Goal: Information Seeking & Learning: Learn about a topic

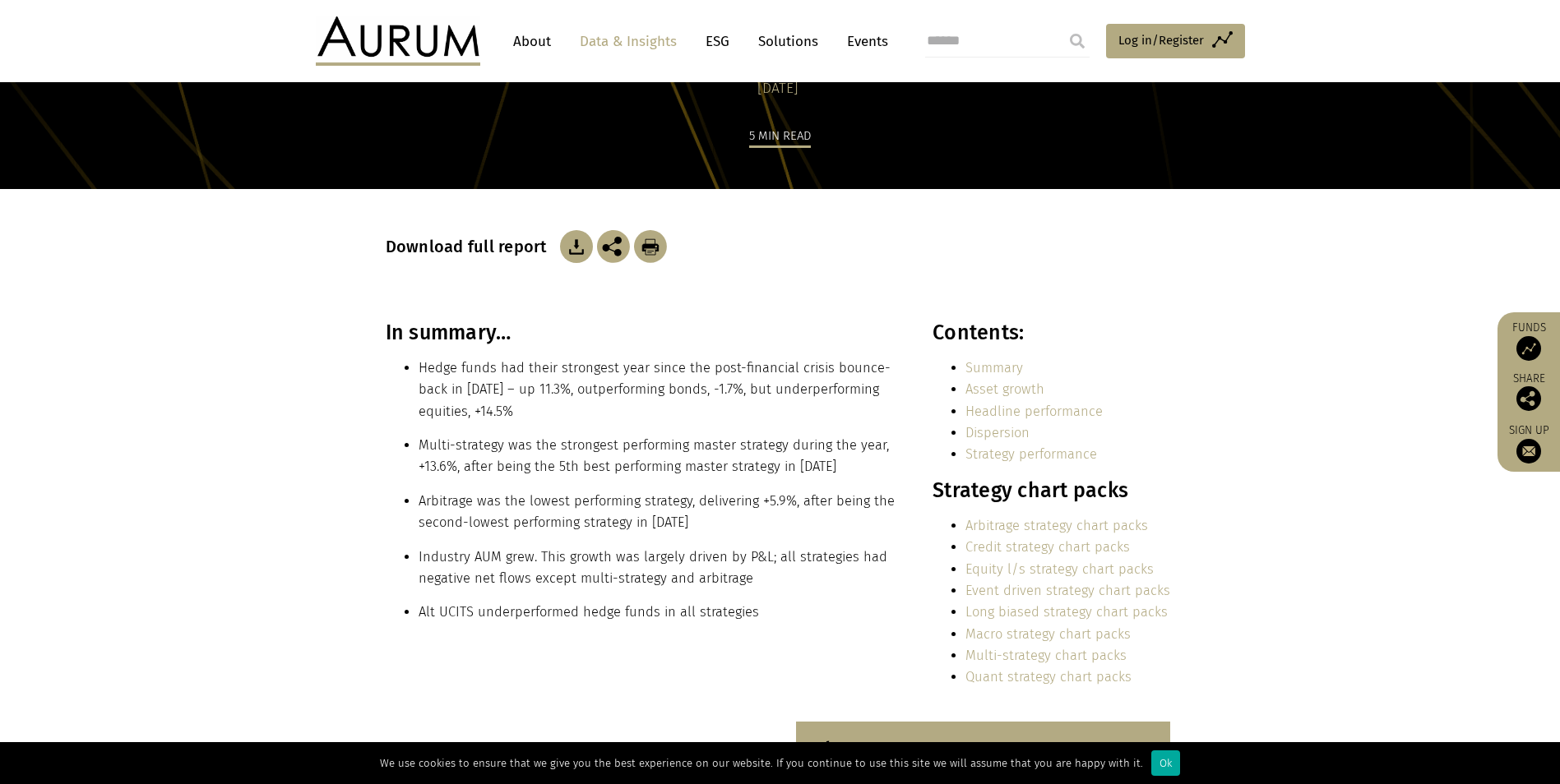
scroll to position [165, 0]
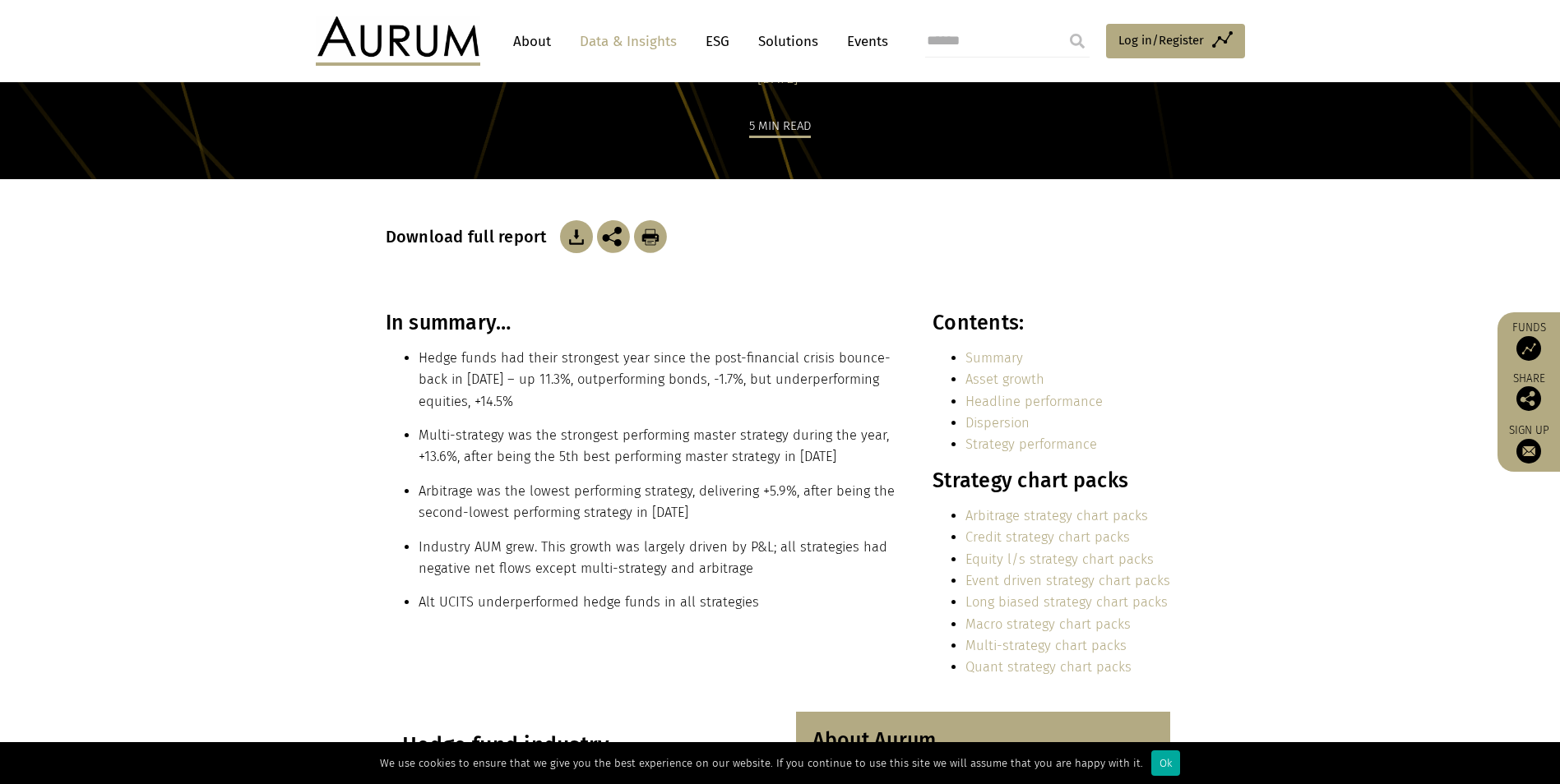
click at [1113, 582] on link "Event driven strategy chart packs" at bounding box center [1068, 580] width 205 height 15
click at [989, 624] on link "Macro strategy chart packs" at bounding box center [1048, 624] width 166 height 15
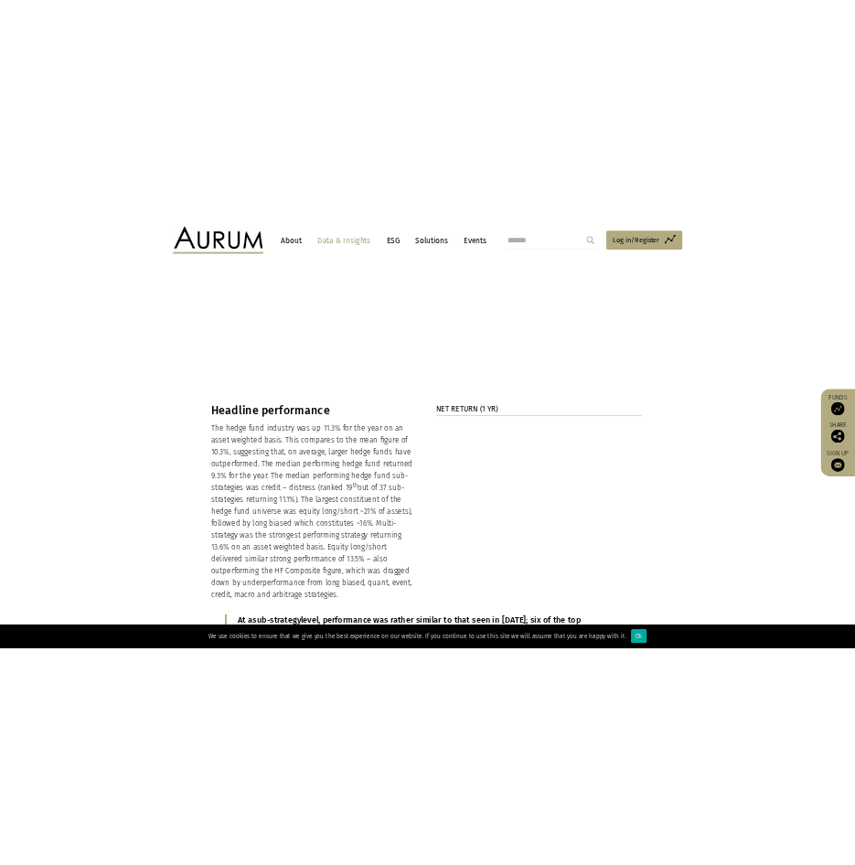
scroll to position [1646, 0]
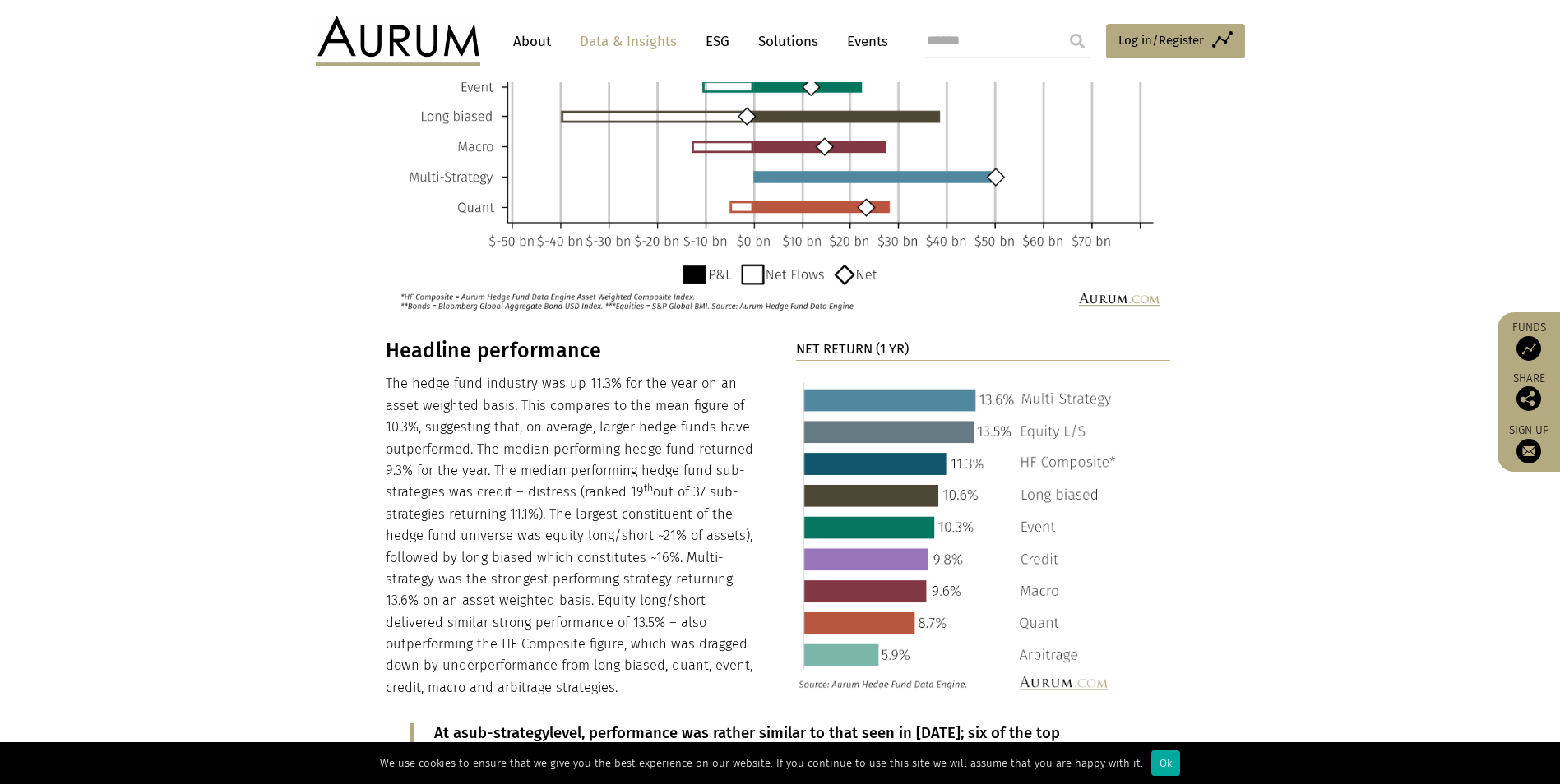
click at [327, 245] on section "CHANGE IN AUM (1 YR)" at bounding box center [780, 121] width 1560 height 434
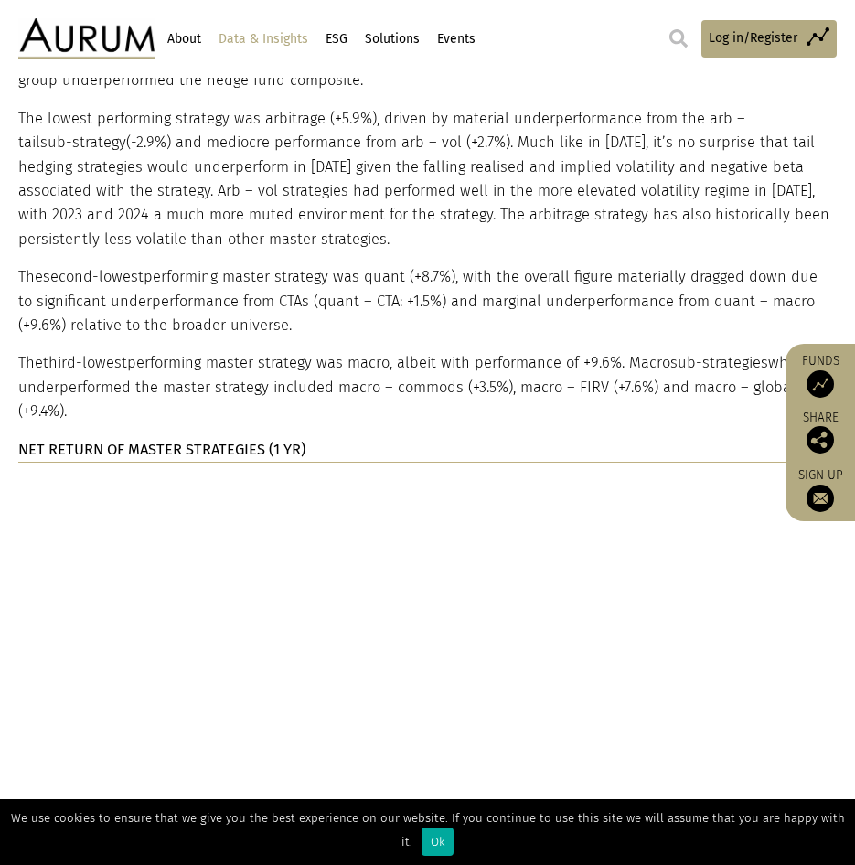
scroll to position [4019, 0]
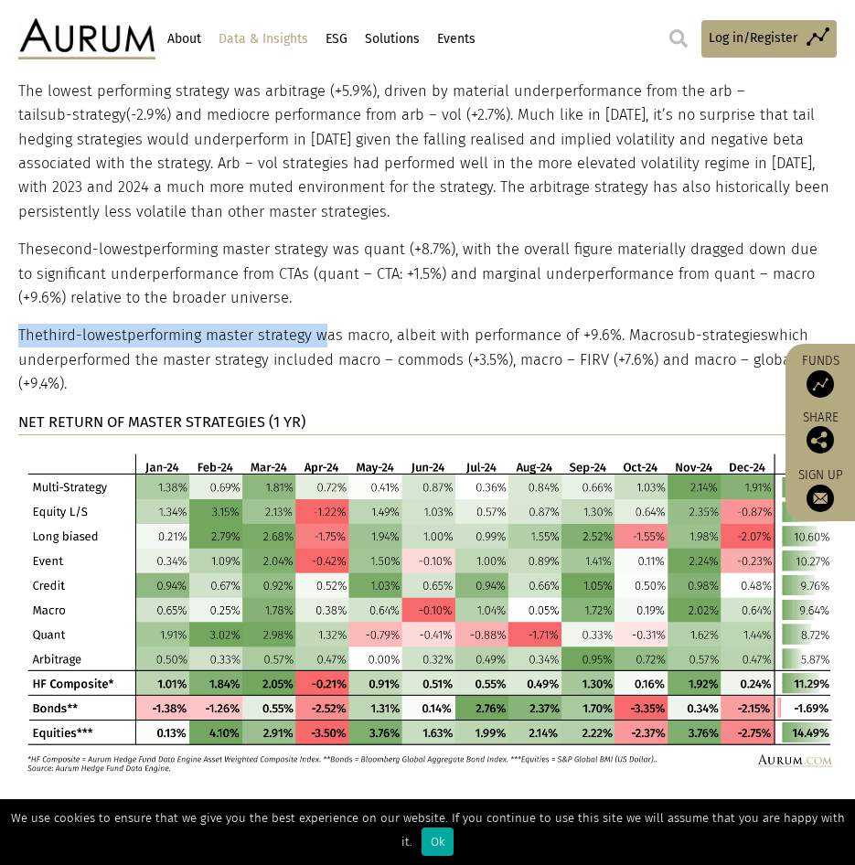
drag, startPoint x: 22, startPoint y: 311, endPoint x: 325, endPoint y: 315, distance: 302.7
click at [325, 324] on p "The third-lowest performing master strategy was macro, albeit with performance …" at bounding box center [425, 360] width 814 height 72
drag, startPoint x: 325, startPoint y: 315, endPoint x: 295, endPoint y: 315, distance: 29.3
click at [295, 324] on p "The third-lowest performing master strategy was macro, albeit with performance …" at bounding box center [425, 360] width 814 height 72
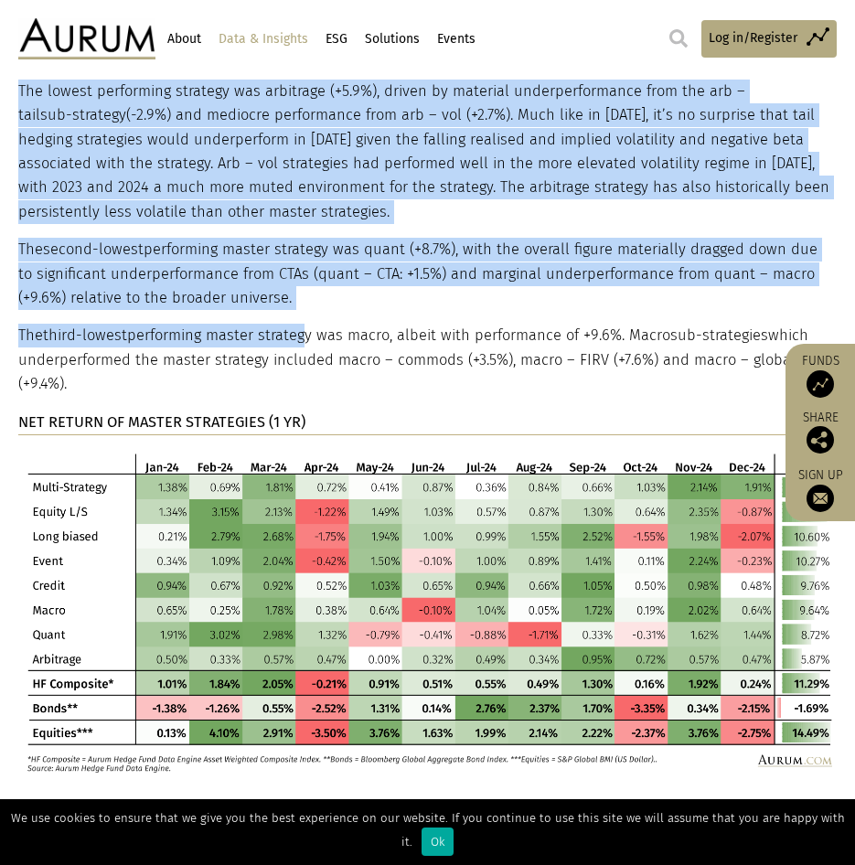
drag, startPoint x: 16, startPoint y: 314, endPoint x: 304, endPoint y: 315, distance: 287.1
click at [304, 315] on div "Strategy performance Multi-strategy was the best performing headline strategy i…" at bounding box center [427, 327] width 855 height 891
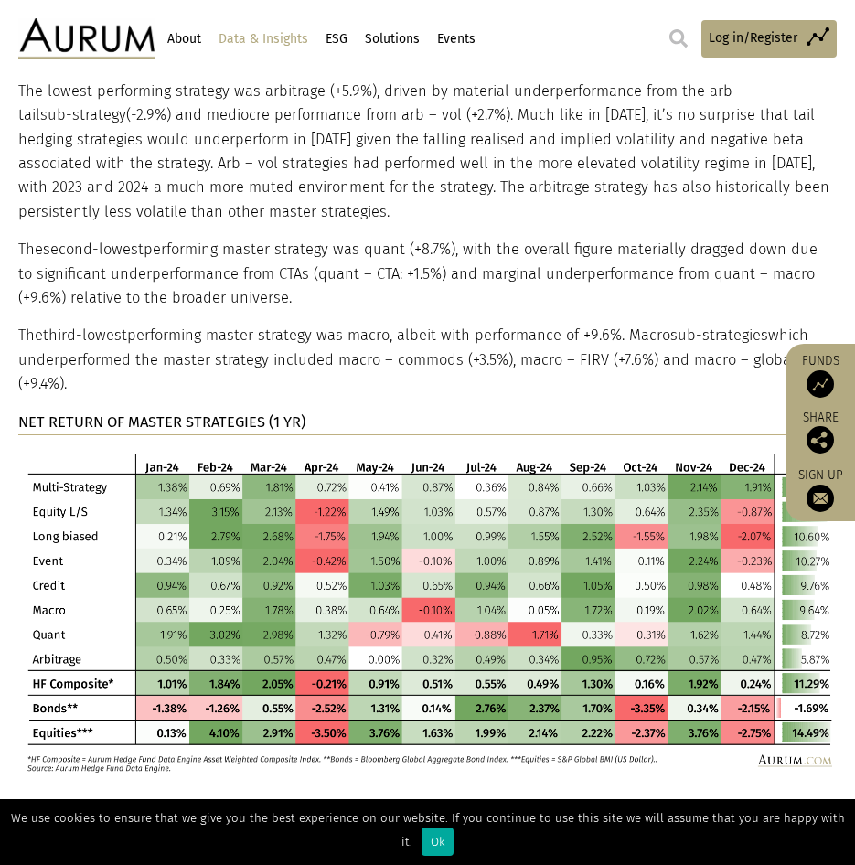
drag, startPoint x: 304, startPoint y: 315, endPoint x: 318, endPoint y: 315, distance: 14.6
click at [318, 324] on p "The third-lowest performing master strategy was macro, albeit with performance …" at bounding box center [425, 360] width 814 height 72
drag, startPoint x: 312, startPoint y: 311, endPoint x: 20, endPoint y: 317, distance: 291.7
click at [20, 324] on p "The third-lowest performing master strategy was macro, albeit with performance …" at bounding box center [425, 360] width 814 height 72
copy p "The third-lowest performing master strateg"
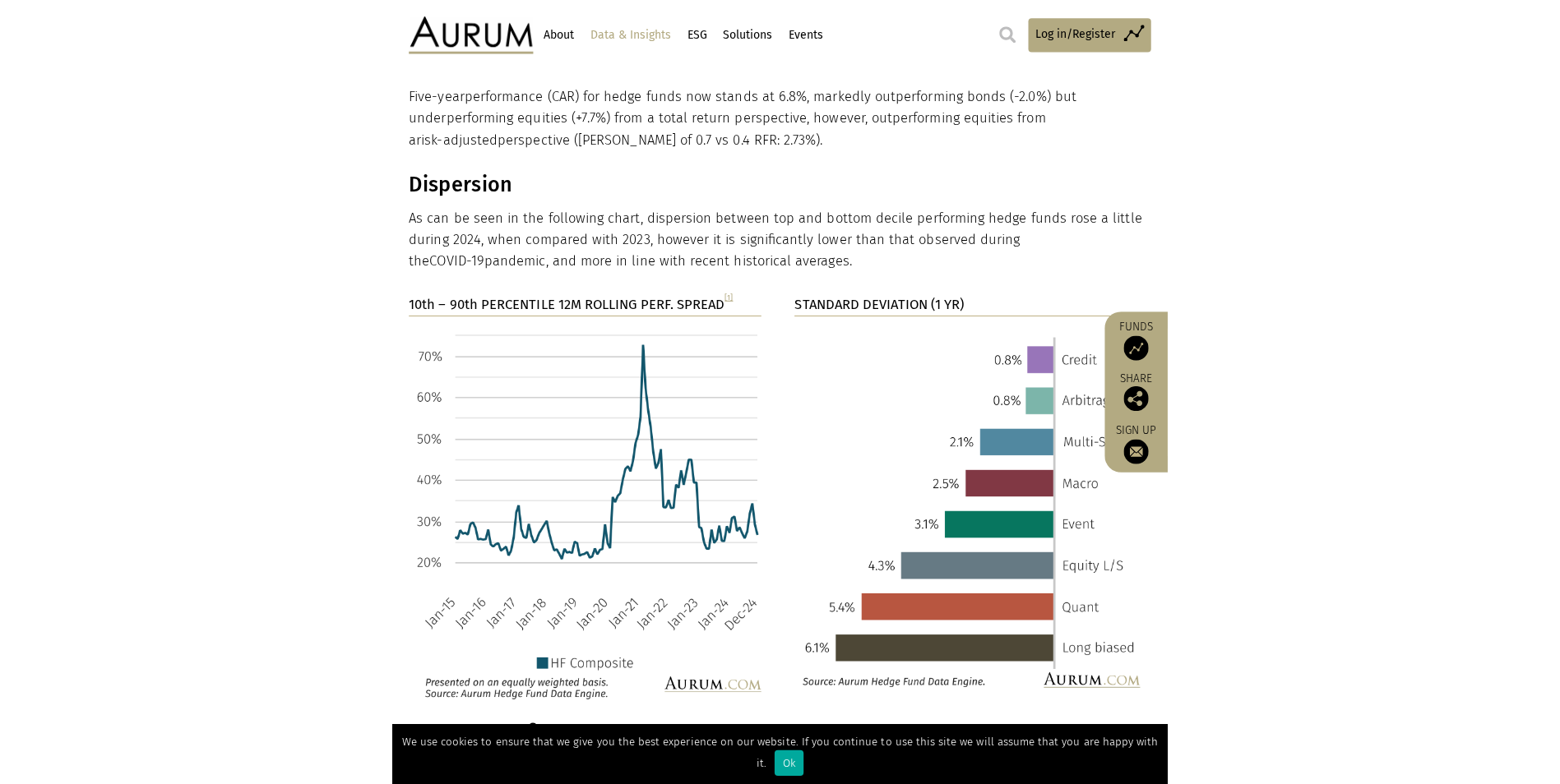
scroll to position [2792, 0]
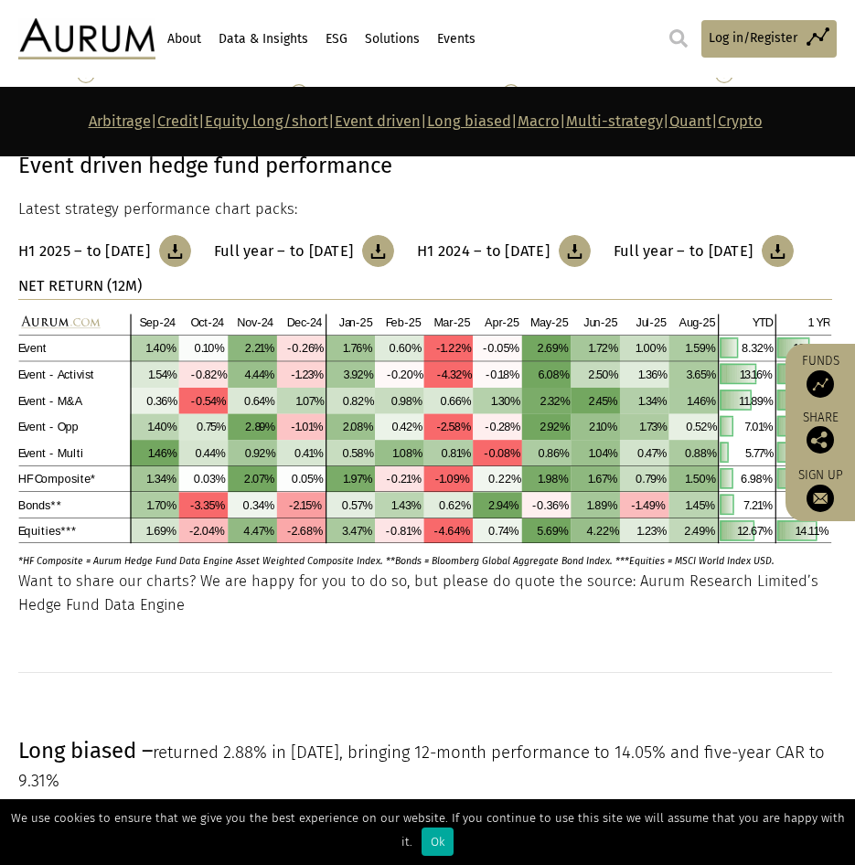
scroll to position [4663, 0]
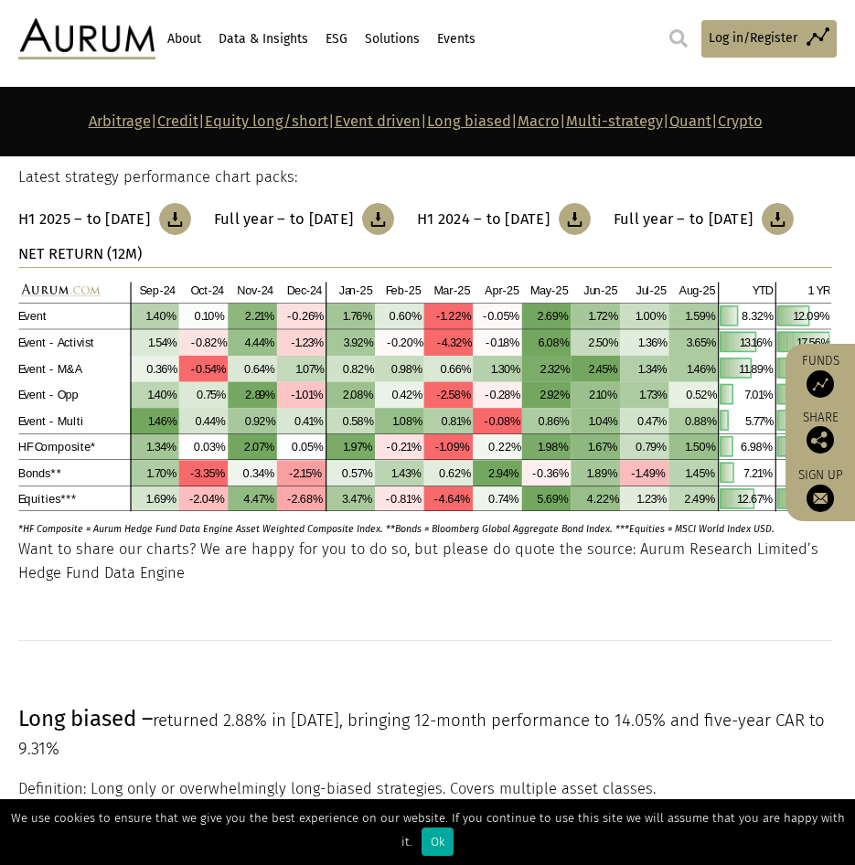
click at [353, 229] on h3 "Full year – to [DATE]" at bounding box center [283, 219] width 139 height 18
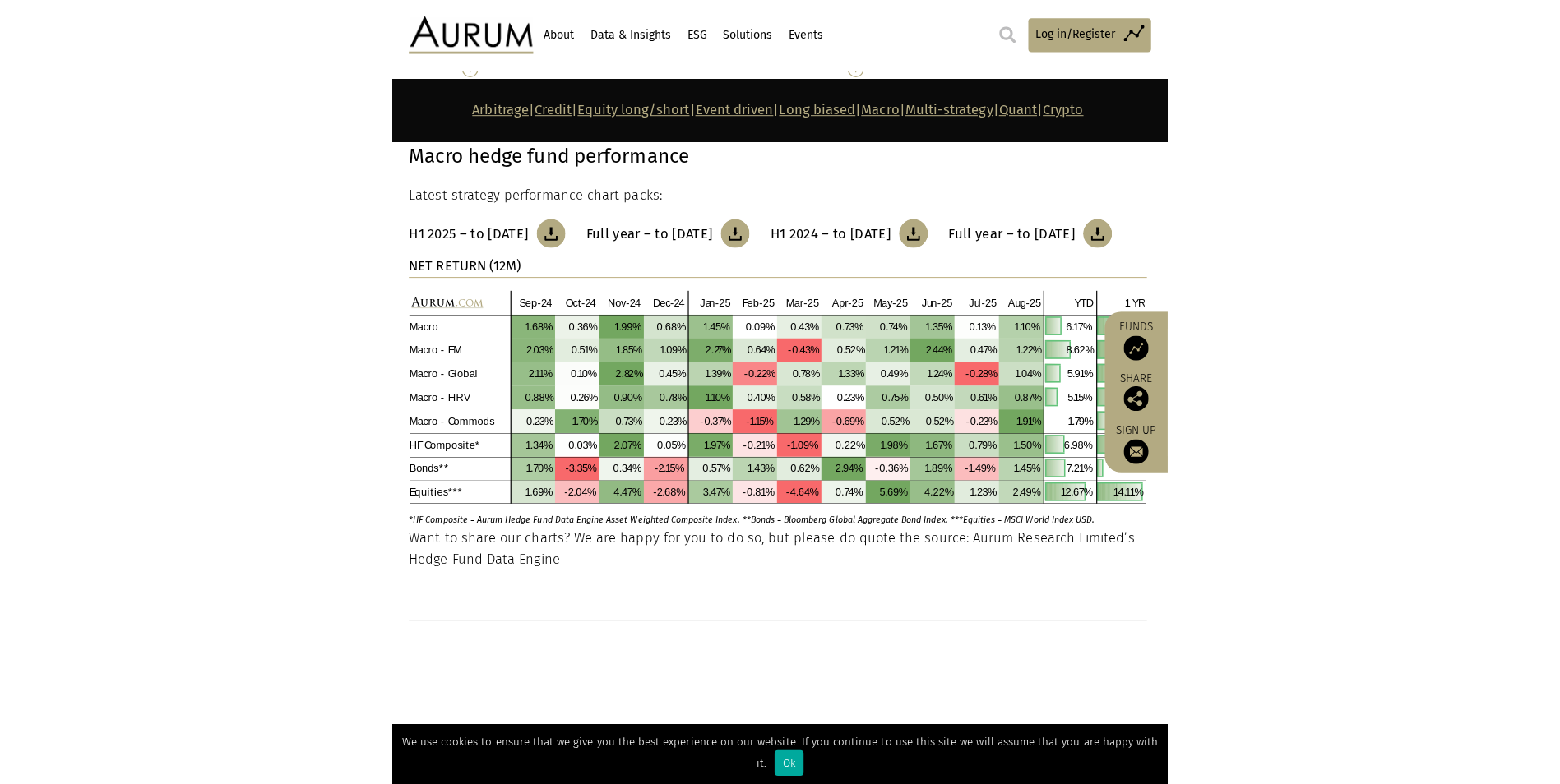
scroll to position [6083, 0]
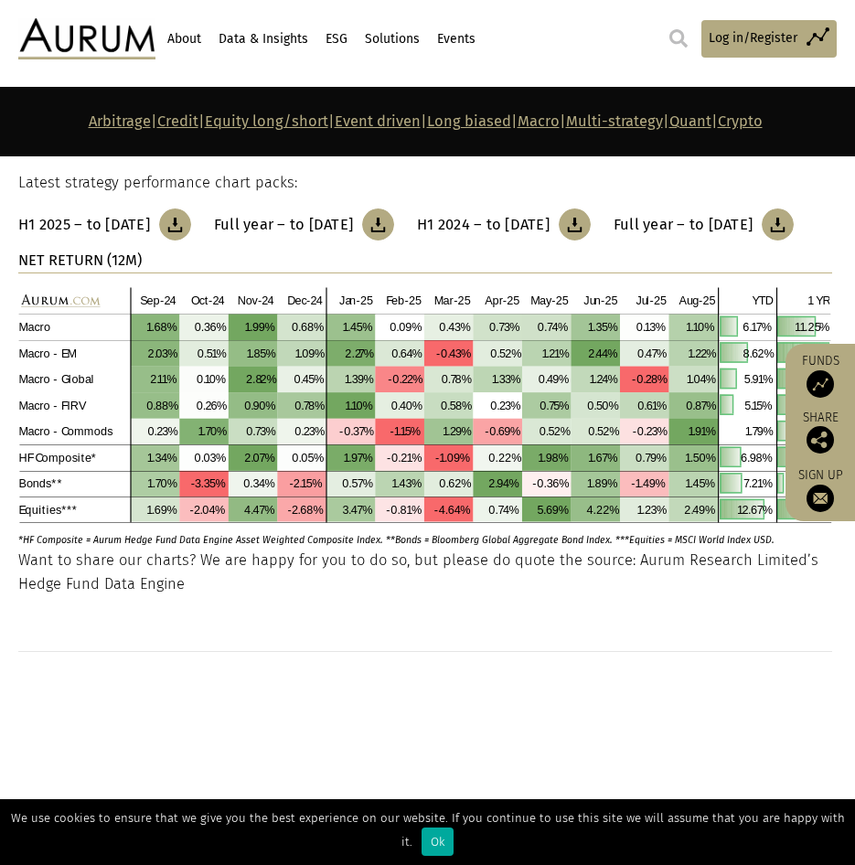
click at [394, 240] on img at bounding box center [378, 224] width 32 height 32
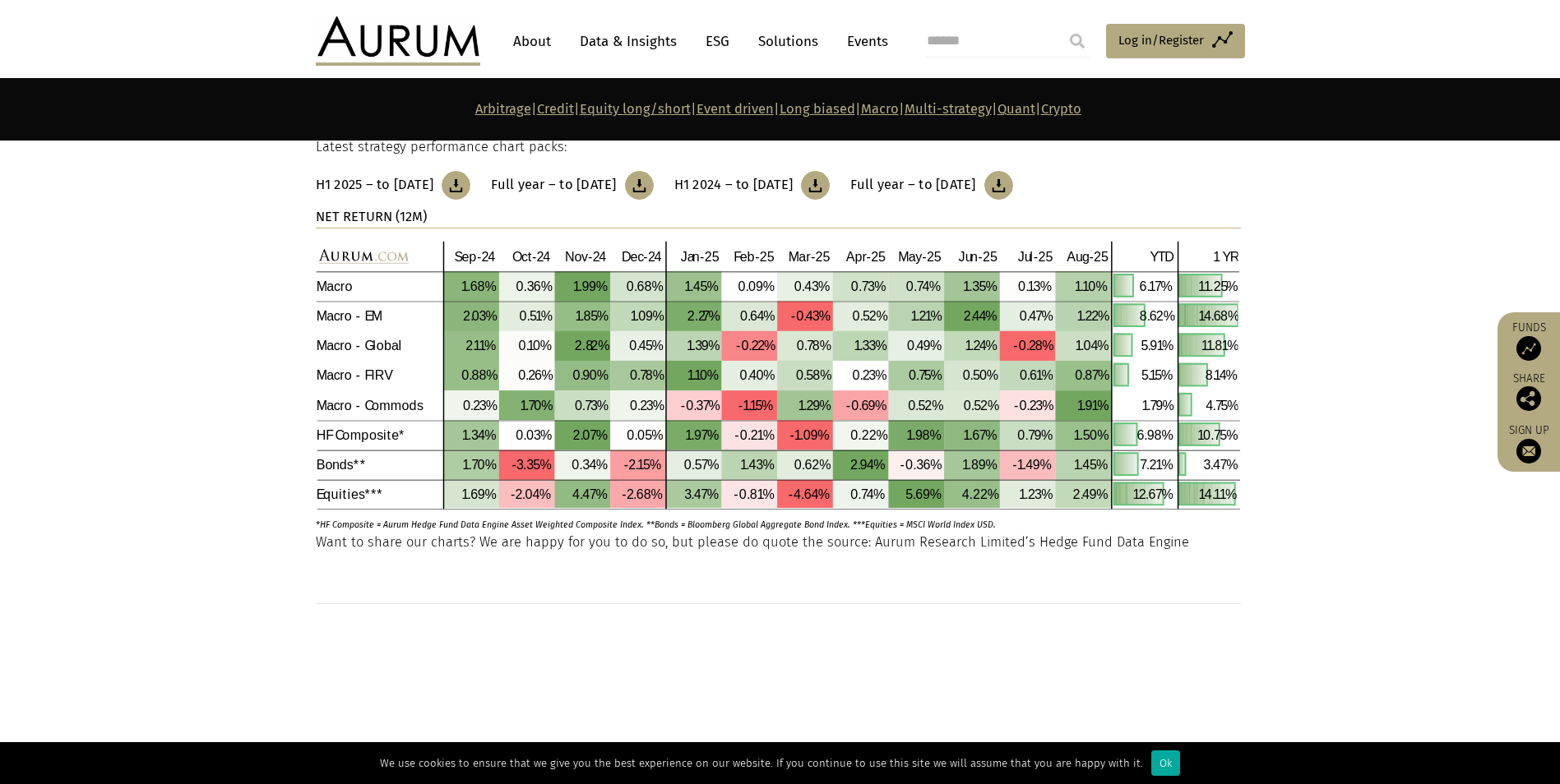
scroll to position [5837, 0]
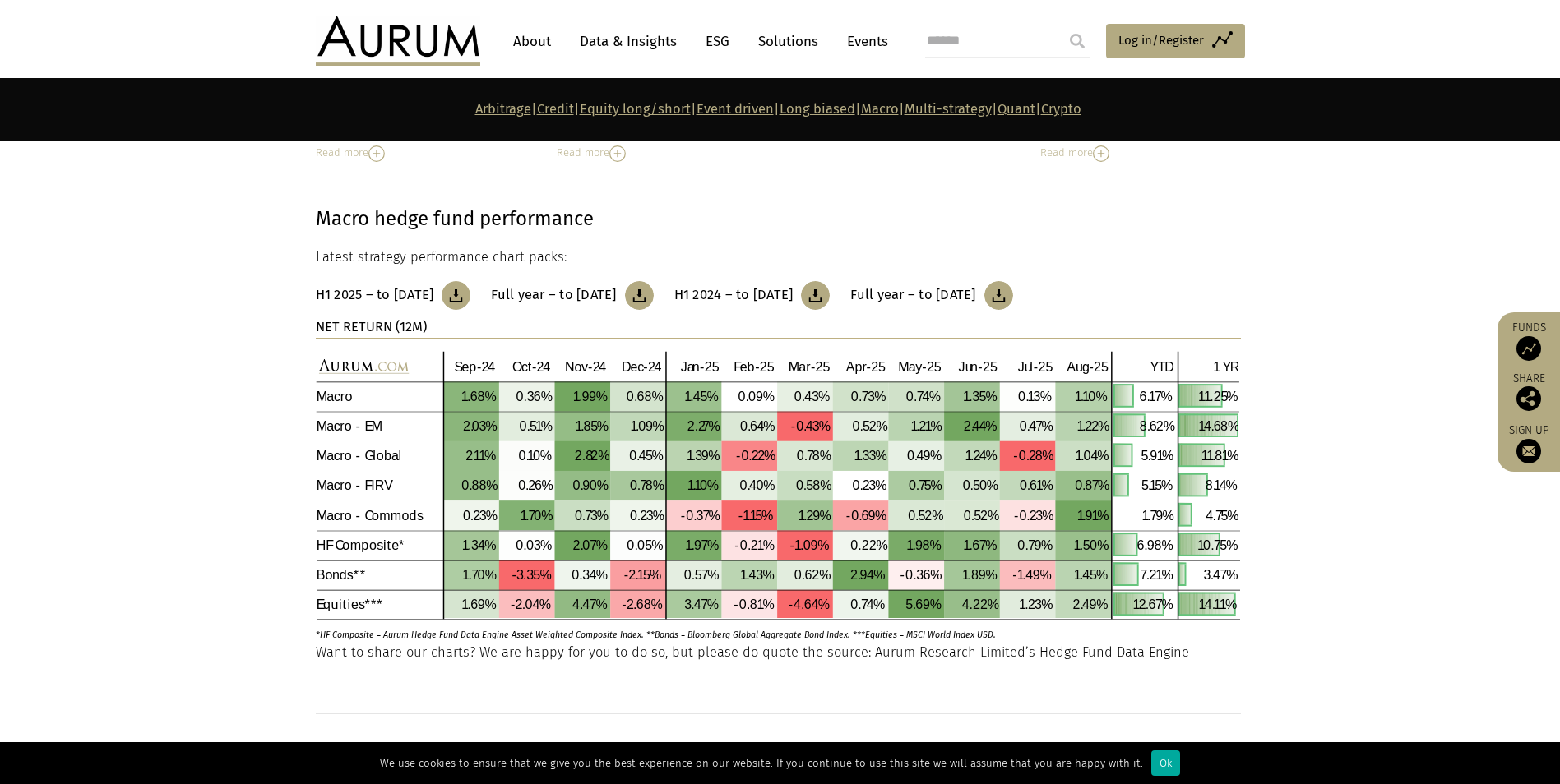
scroll to position [5752, 0]
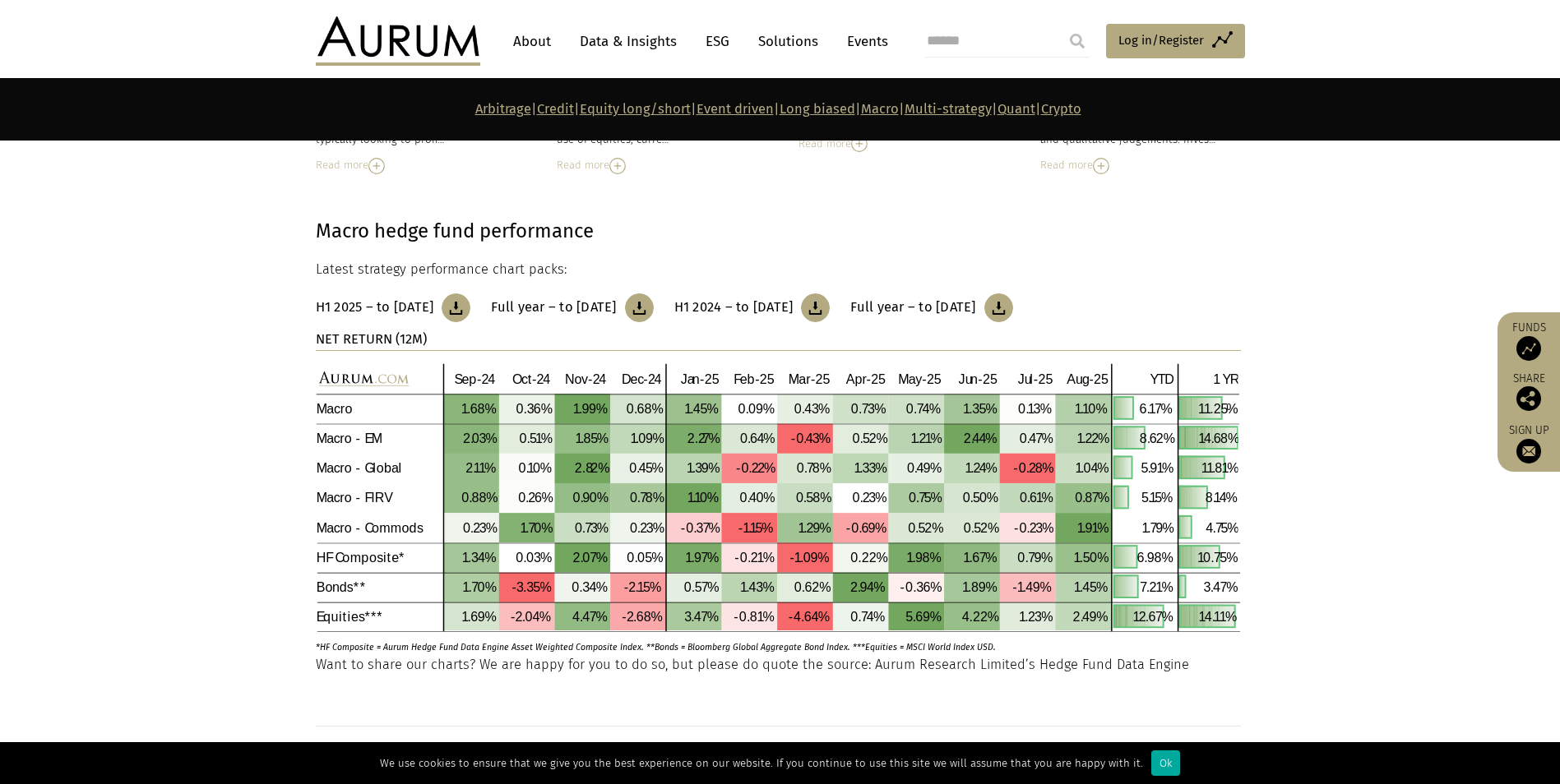
click at [471, 303] on img at bounding box center [456, 307] width 29 height 29
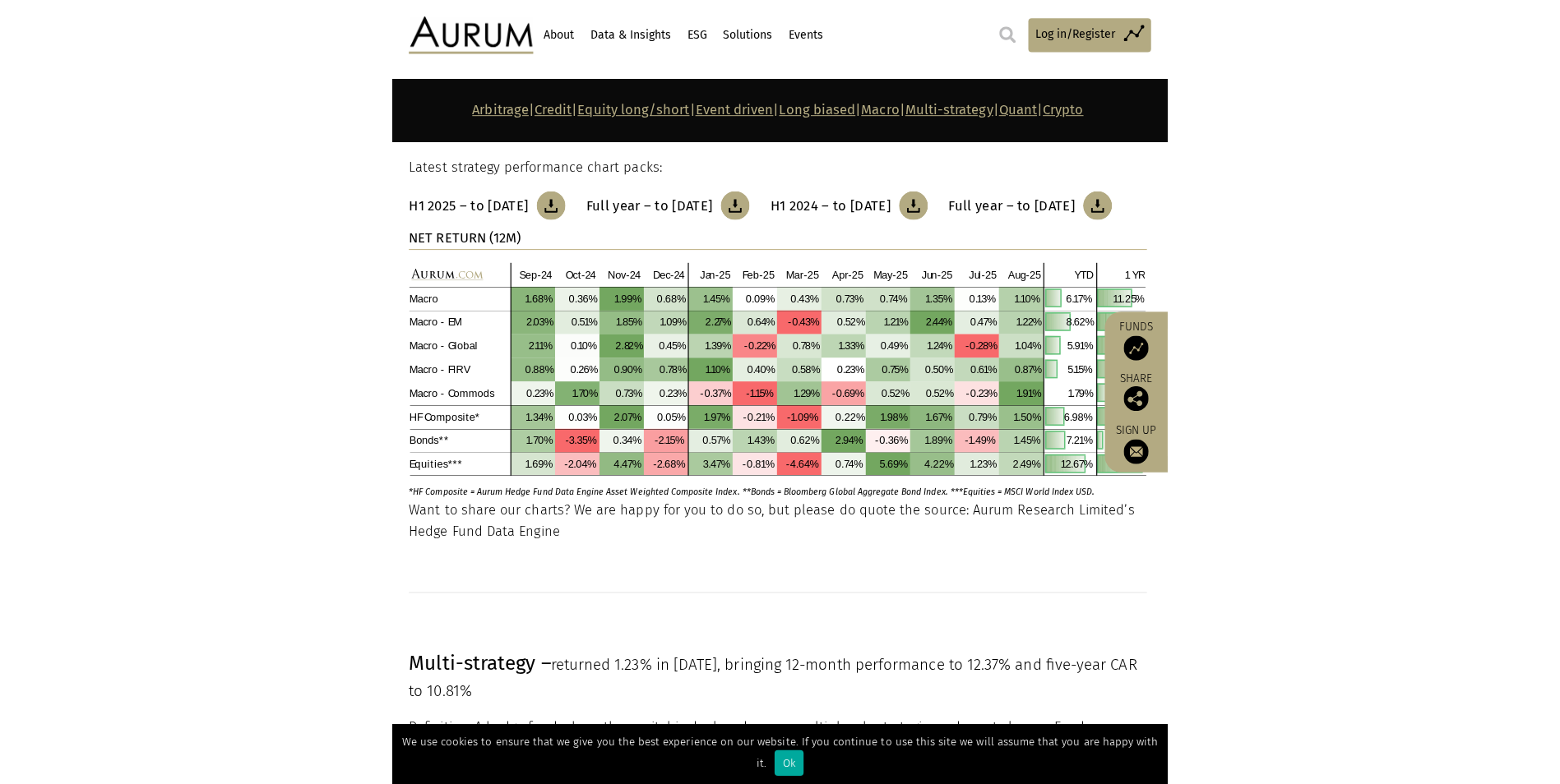
scroll to position [6163, 0]
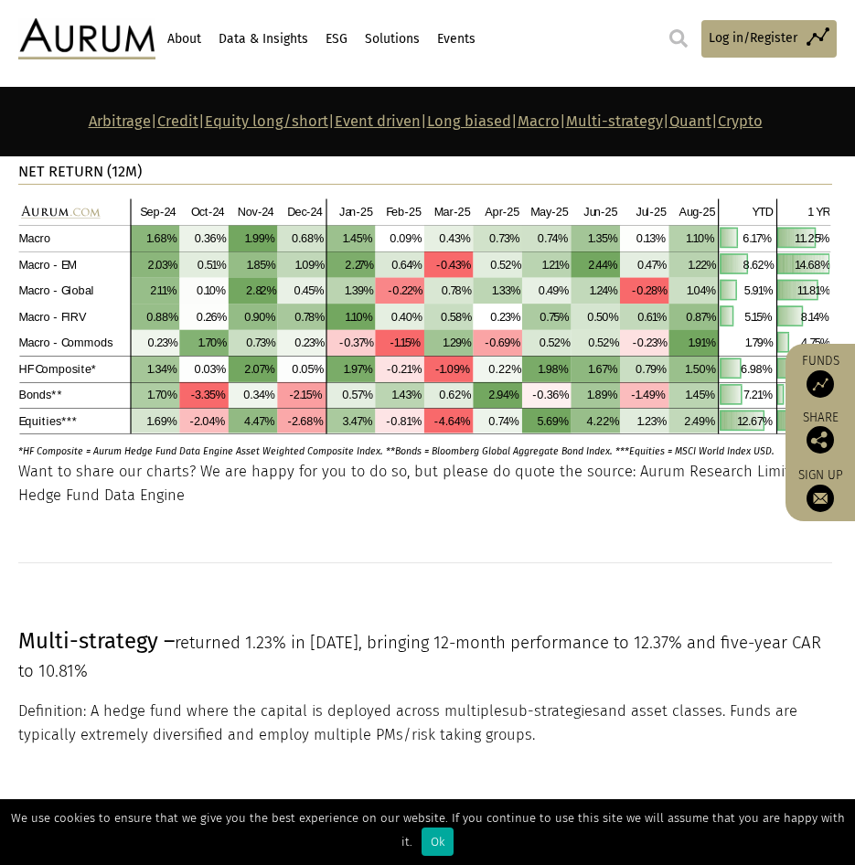
drag, startPoint x: 24, startPoint y: 251, endPoint x: 317, endPoint y: 253, distance: 293.5
click at [317, 63] on strong "Macro hedge fund performance" at bounding box center [172, 50] width 309 height 26
drag, startPoint x: 317, startPoint y: 253, endPoint x: 386, endPoint y: 253, distance: 68.6
click at [386, 68] on p "Macro hedge fund performance" at bounding box center [425, 50] width 814 height 35
drag, startPoint x: 327, startPoint y: 252, endPoint x: 5, endPoint y: 258, distance: 322.8
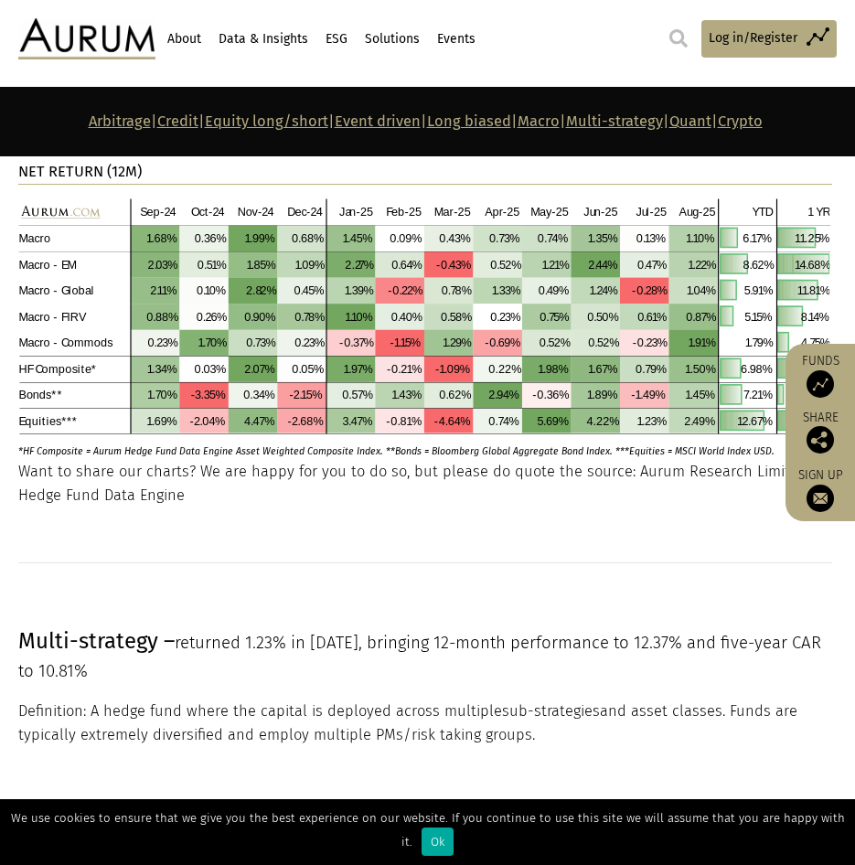
click at [5, 258] on div "Macro hedge fund performance Latest strategy performance chart packs: H1 2025 –…" at bounding box center [427, 246] width 855 height 426
copy strong "Macro hedge fund performance"
